Goal: Information Seeking & Learning: Understand process/instructions

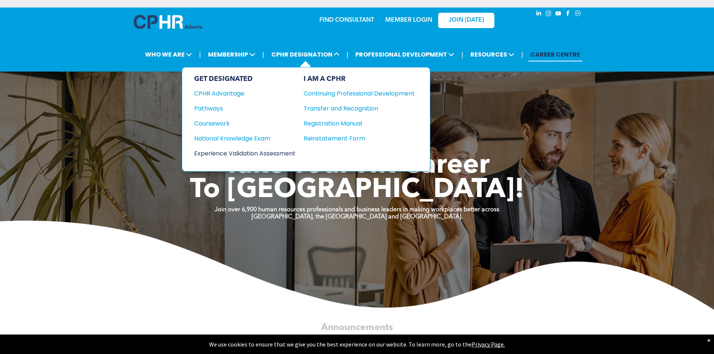
click at [273, 154] on div "Experience Validation Assessment" at bounding box center [239, 153] width 91 height 9
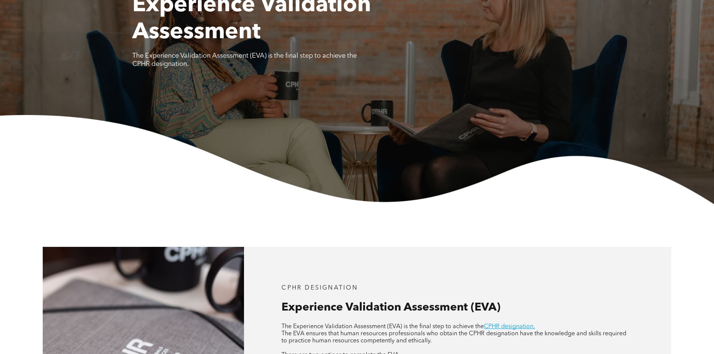
scroll to position [262, 0]
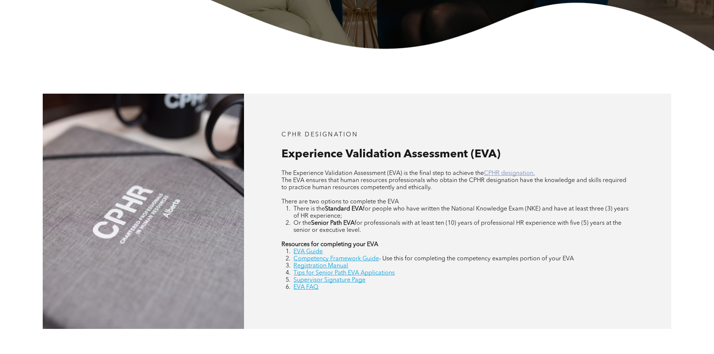
click at [514, 173] on link "CPHR designation." at bounding box center [509, 173] width 51 height 6
click at [308, 252] on link "EVA Guide" at bounding box center [307, 252] width 29 height 6
click at [326, 260] on link "Competency Framework Guide" at bounding box center [335, 259] width 85 height 6
click at [327, 267] on link "Registration Manual" at bounding box center [320, 266] width 55 height 6
click at [343, 282] on link "Supervisor Signature Page" at bounding box center [329, 280] width 72 height 6
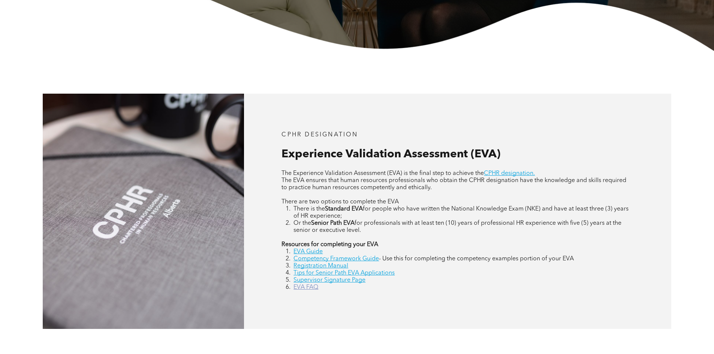
click at [309, 287] on link "EVA FAQ" at bounding box center [305, 287] width 25 height 6
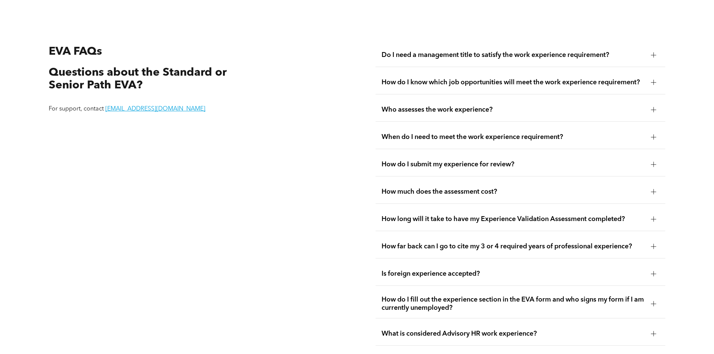
scroll to position [1410, 0]
click at [655, 52] on div at bounding box center [653, 54] width 5 height 5
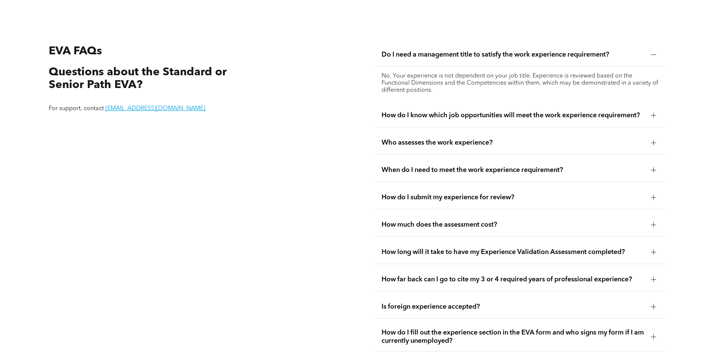
click at [655, 113] on div at bounding box center [653, 115] width 5 height 5
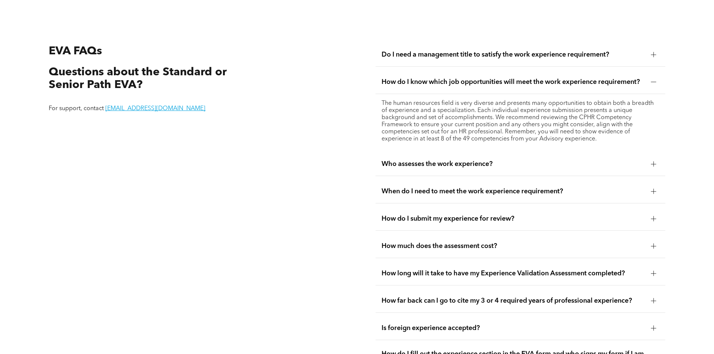
click at [651, 82] on div at bounding box center [653, 82] width 5 height 0
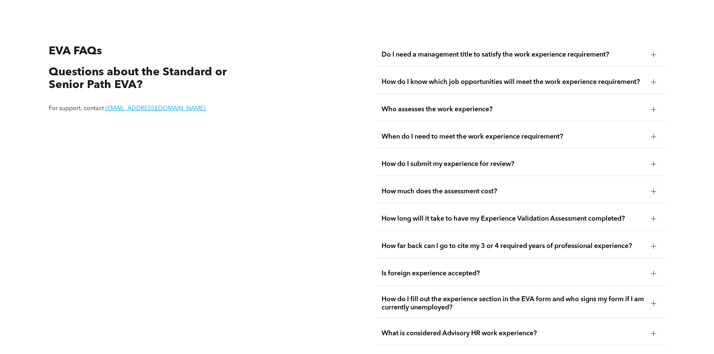
click at [654, 107] on div at bounding box center [653, 109] width 5 height 5
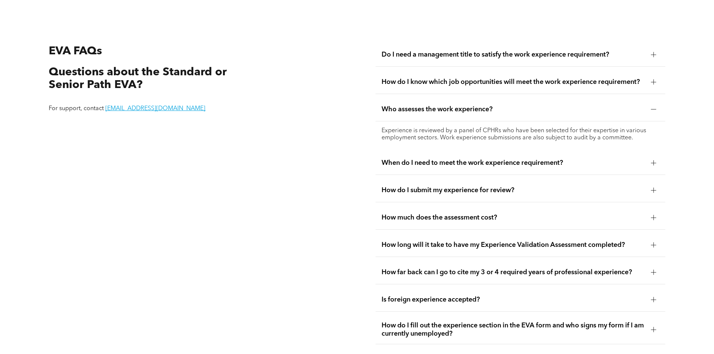
click at [651, 107] on div at bounding box center [653, 109] width 5 height 5
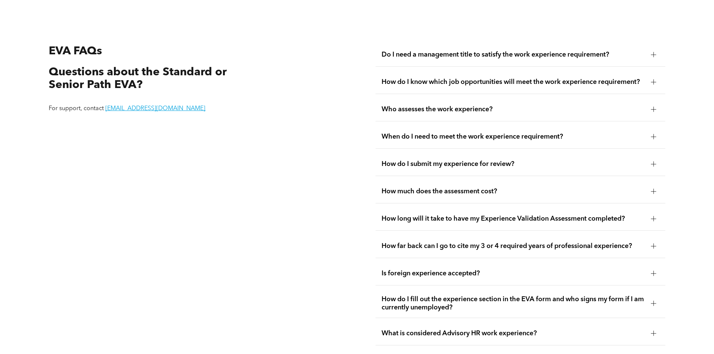
click at [655, 161] on div at bounding box center [653, 163] width 5 height 5
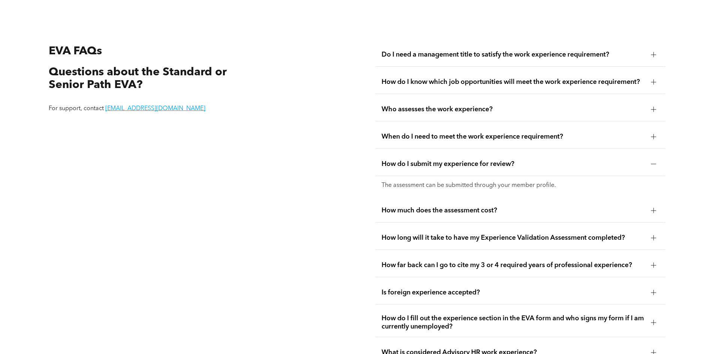
click at [655, 161] on div at bounding box center [653, 163] width 5 height 5
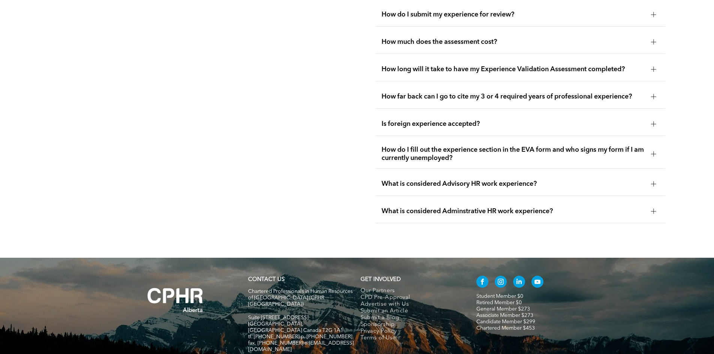
scroll to position [1560, 0]
click at [652, 69] on div at bounding box center [653, 69] width 5 height 0
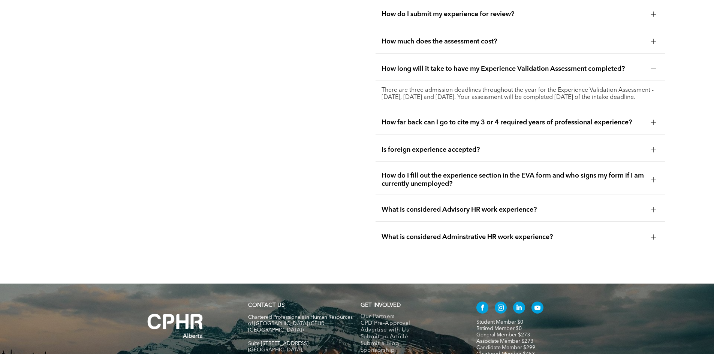
click at [652, 66] on div at bounding box center [653, 68] width 5 height 5
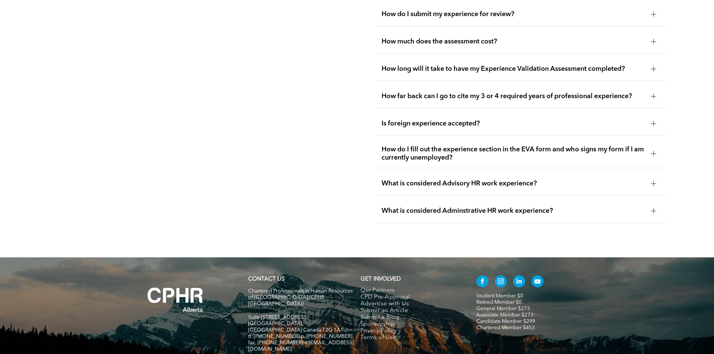
click at [649, 91] on div at bounding box center [653, 96] width 11 height 11
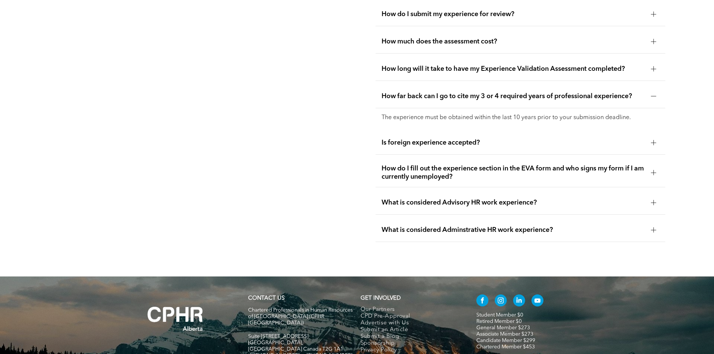
click at [654, 94] on div at bounding box center [653, 96] width 5 height 5
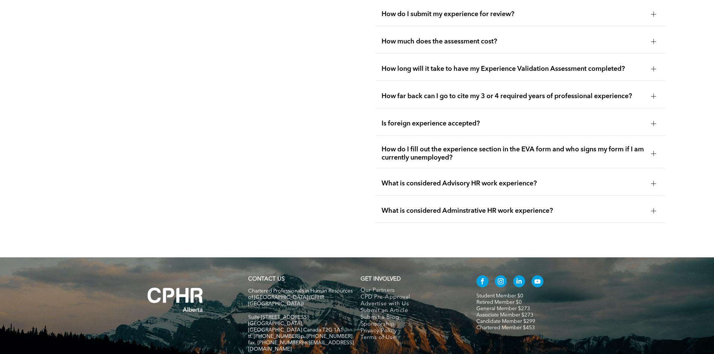
click at [654, 181] on div at bounding box center [653, 183] width 5 height 5
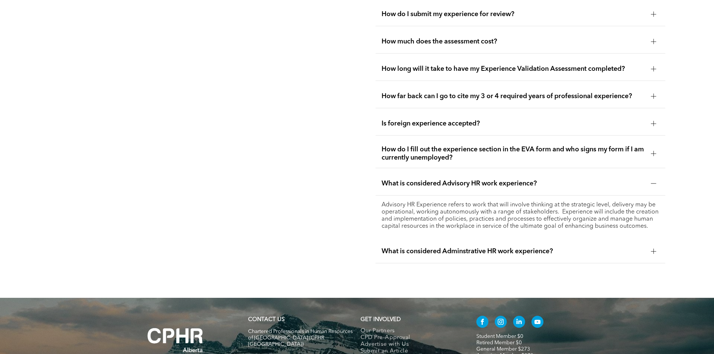
click at [651, 181] on div at bounding box center [653, 183] width 5 height 5
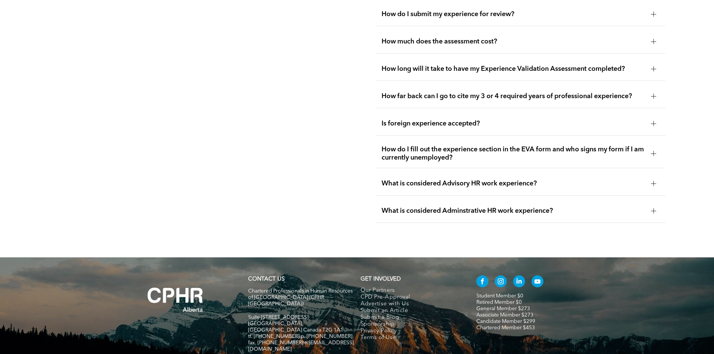
click at [652, 208] on div at bounding box center [653, 210] width 5 height 5
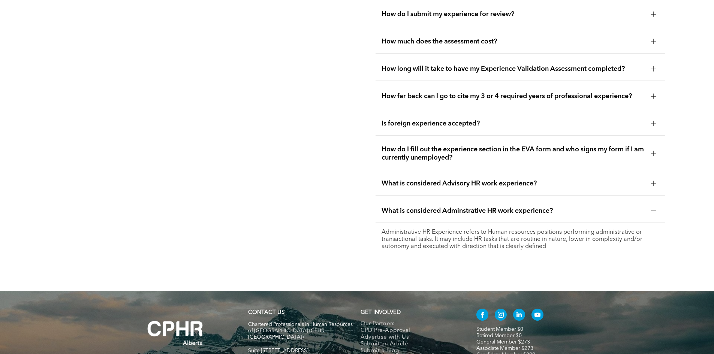
click at [651, 205] on div at bounding box center [653, 210] width 11 height 11
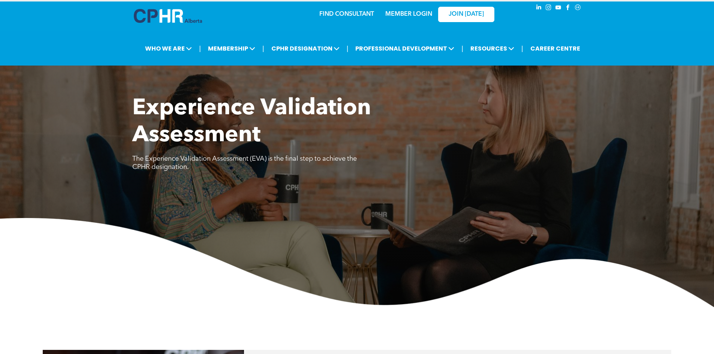
scroll to position [0, 0]
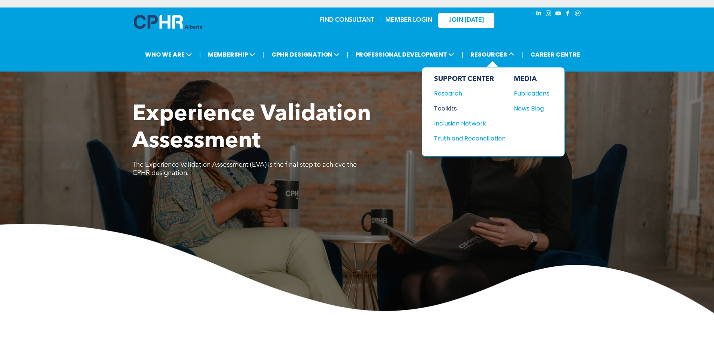
click at [446, 110] on div "Toolkits" at bounding box center [466, 108] width 64 height 9
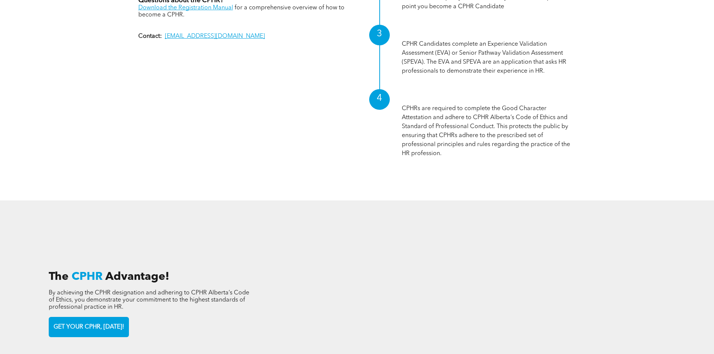
scroll to position [974, 0]
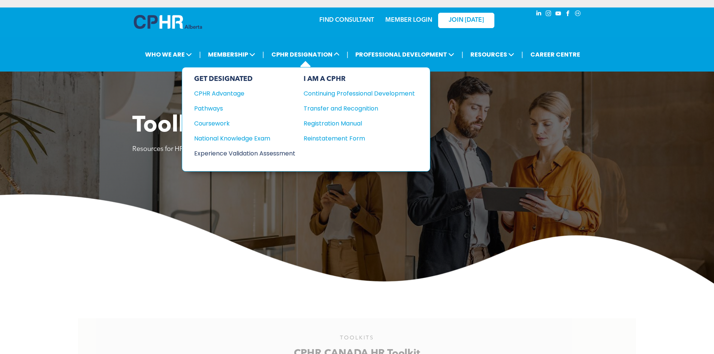
click at [248, 153] on div "Experience Validation Assessment" at bounding box center [239, 153] width 91 height 9
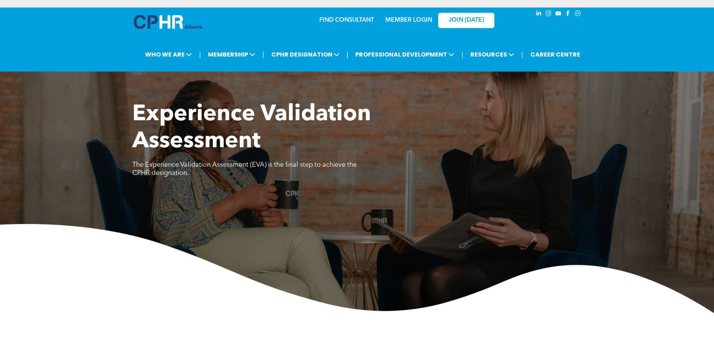
click at [406, 20] on link "MEMBER LOGIN" at bounding box center [408, 20] width 47 height 6
click at [417, 20] on link "MEMBER LOGIN" at bounding box center [408, 20] width 47 height 6
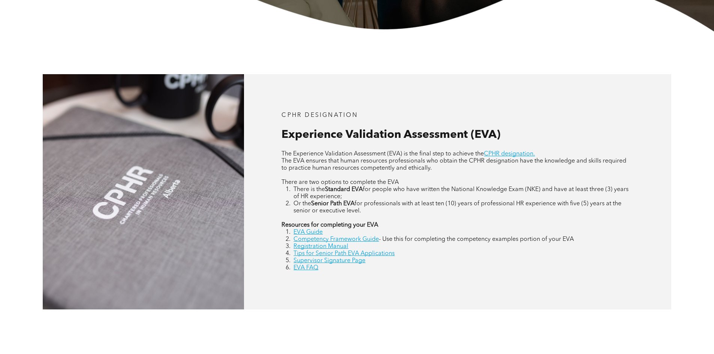
scroll to position [375, 0]
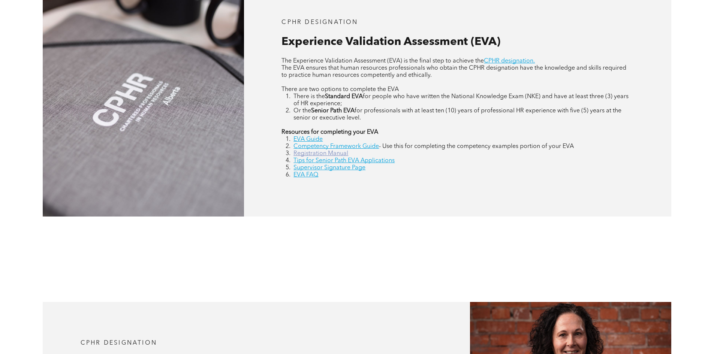
click at [325, 155] on link "Registration Manual" at bounding box center [320, 154] width 55 height 6
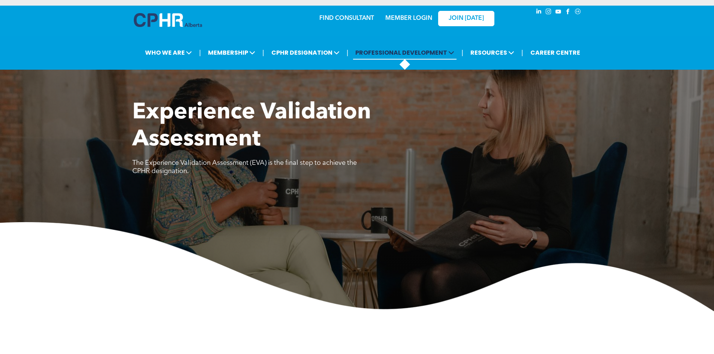
scroll to position [0, 0]
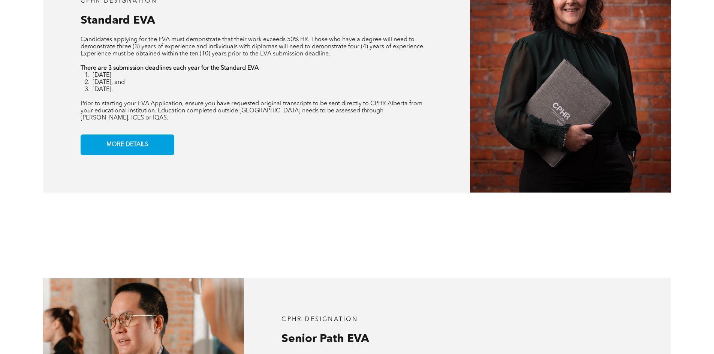
scroll to position [637, 0]
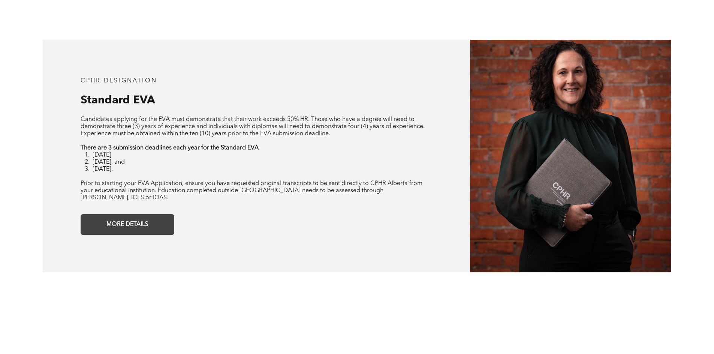
click at [135, 217] on span "MORE DETAILS" at bounding box center [127, 224] width 47 height 15
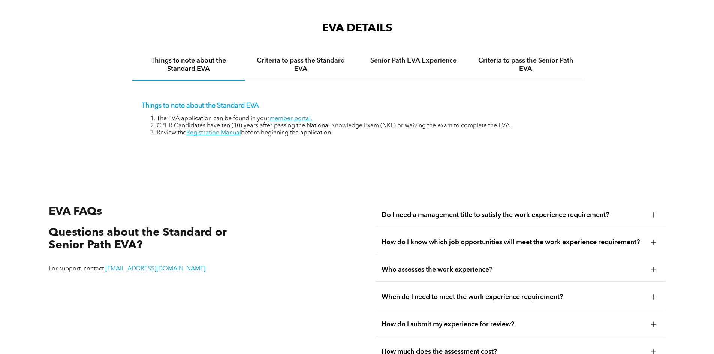
scroll to position [1256, 0]
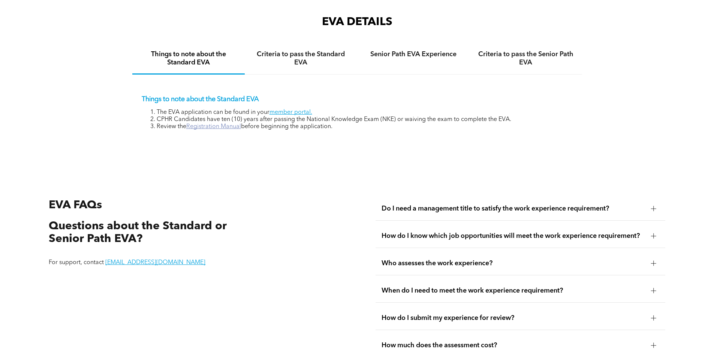
click at [194, 124] on link "Registration Manual" at bounding box center [213, 127] width 55 height 6
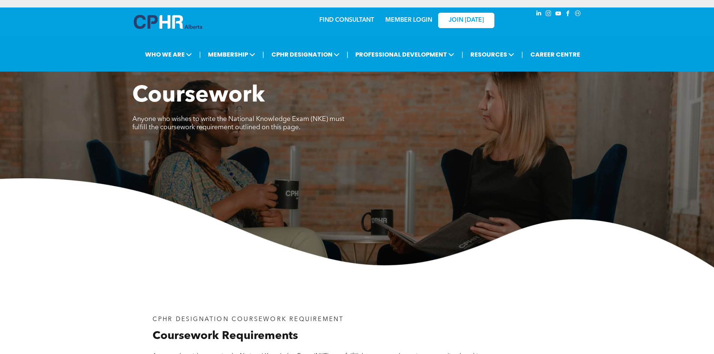
scroll to position [190, 0]
